Goal: Task Accomplishment & Management: Use online tool/utility

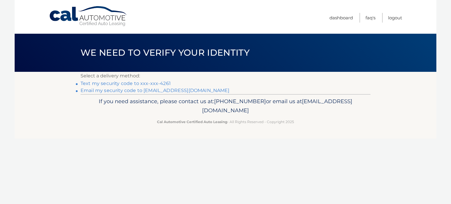
click at [147, 90] on link "Email my security code to c*******@att.net" at bounding box center [155, 91] width 149 height 6
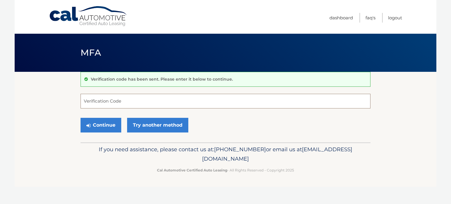
click at [120, 100] on input "Verification Code" at bounding box center [226, 101] width 290 height 15
paste input "190627"
click at [99, 126] on button "Continue" at bounding box center [101, 125] width 41 height 15
click at [99, 124] on button "Continue" at bounding box center [101, 125] width 41 height 15
click at [226, 117] on div "Continue Try another method" at bounding box center [226, 125] width 290 height 20
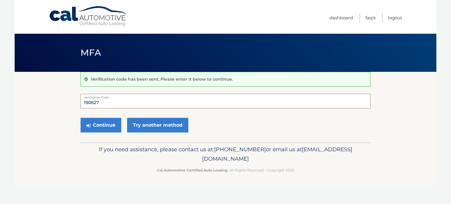
drag, startPoint x: 98, startPoint y: 102, endPoint x: 46, endPoint y: 103, distance: 52.8
click at [46, 103] on section "Verification code has been sent. Please enter it below to continue. 190627 Veri…" at bounding box center [226, 107] width 422 height 71
click at [136, 117] on div "Continue Try another method" at bounding box center [226, 125] width 290 height 20
click at [100, 101] on input "190627" at bounding box center [226, 101] width 290 height 15
type input "1"
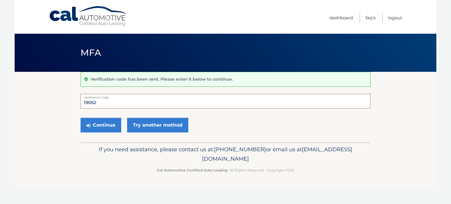
type input "190627"
click at [89, 123] on icon "submit" at bounding box center [88, 125] width 4 height 5
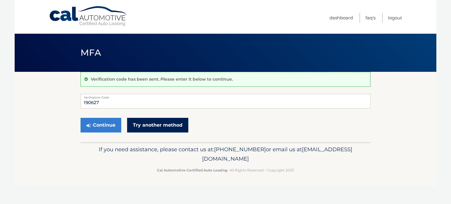
click at [156, 125] on link "Try another method" at bounding box center [157, 125] width 61 height 15
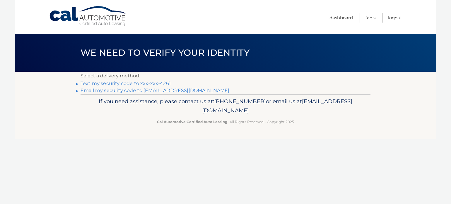
click at [118, 84] on link "Text my security code to xxx-xxx-4261" at bounding box center [126, 84] width 90 height 6
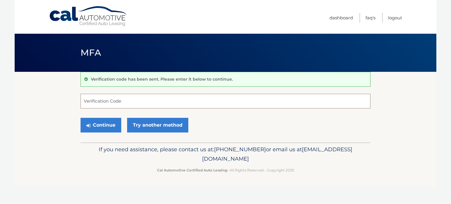
click at [111, 103] on input "Verification Code" at bounding box center [226, 101] width 290 height 15
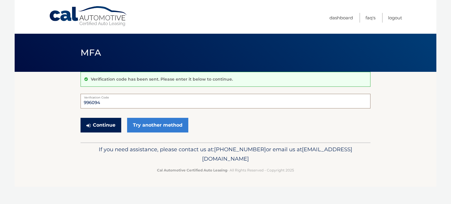
type input "996094"
click at [100, 124] on button "Continue" at bounding box center [101, 125] width 41 height 15
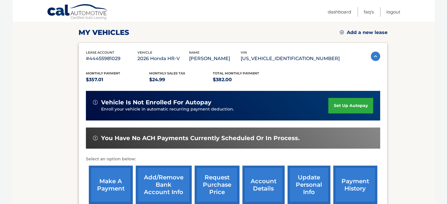
scroll to position [88, 0]
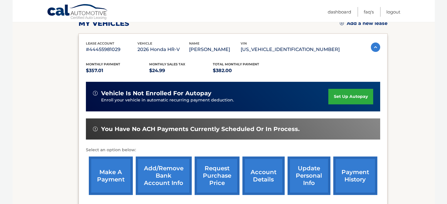
click at [108, 181] on link "make a payment" at bounding box center [111, 176] width 44 height 38
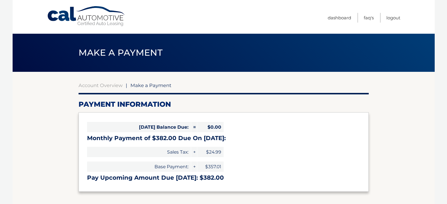
select select "OGY4ZmM1YTQtZDFlOS00M2RmLWIyMjEtMmQ0YmZlZTk3ZDIy"
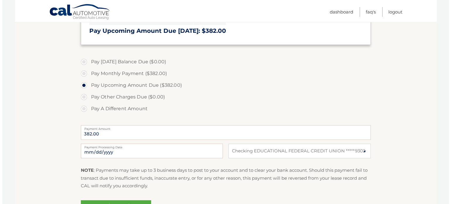
scroll to position [176, 0]
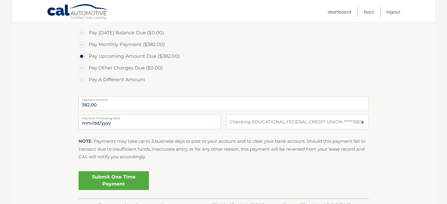
click at [109, 180] on link "Submit One Time Payment" at bounding box center [114, 180] width 70 height 19
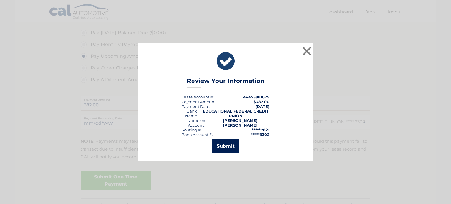
click at [223, 144] on button "Submit" at bounding box center [225, 146] width 27 height 14
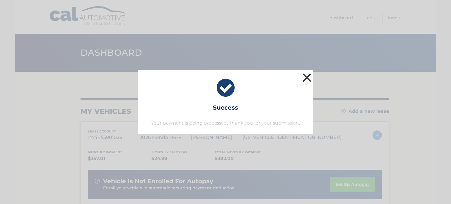
click at [306, 77] on button "×" at bounding box center [307, 78] width 12 height 12
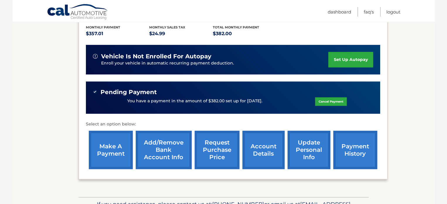
scroll to position [59, 0]
